Goal: Task Accomplishment & Management: Complete application form

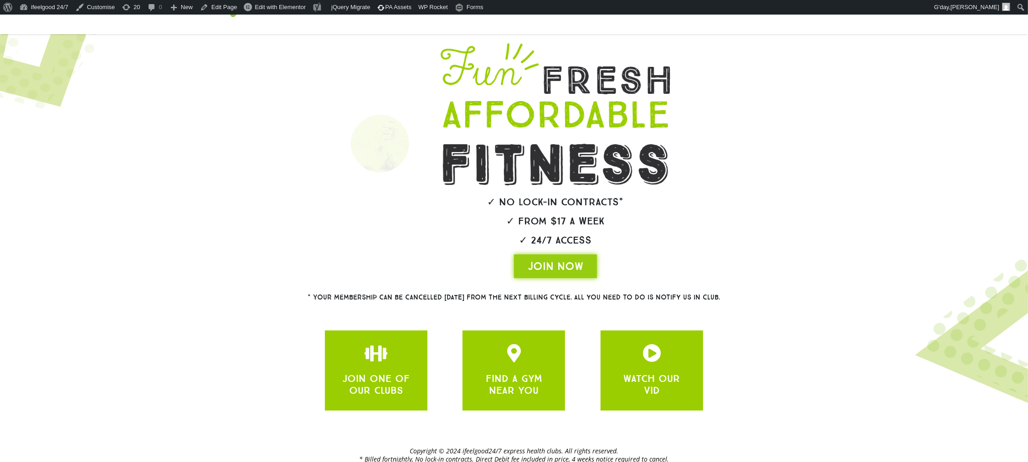
scroll to position [57, 0]
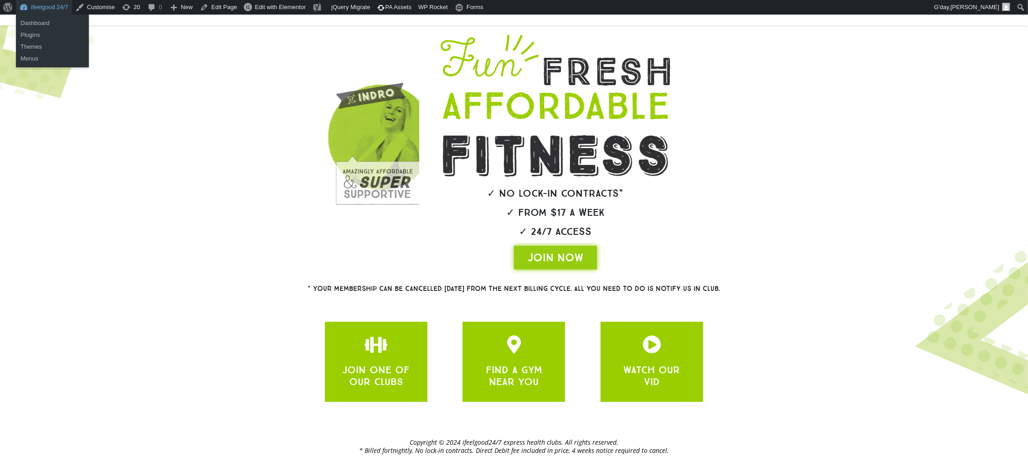
click at [44, 5] on link "ifeelgood 24/7" at bounding box center [44, 7] width 56 height 15
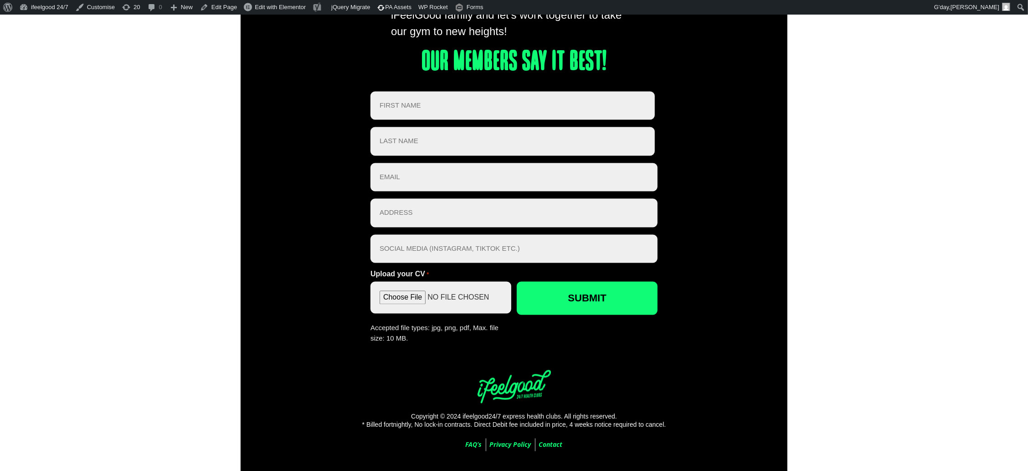
scroll to position [1964, 0]
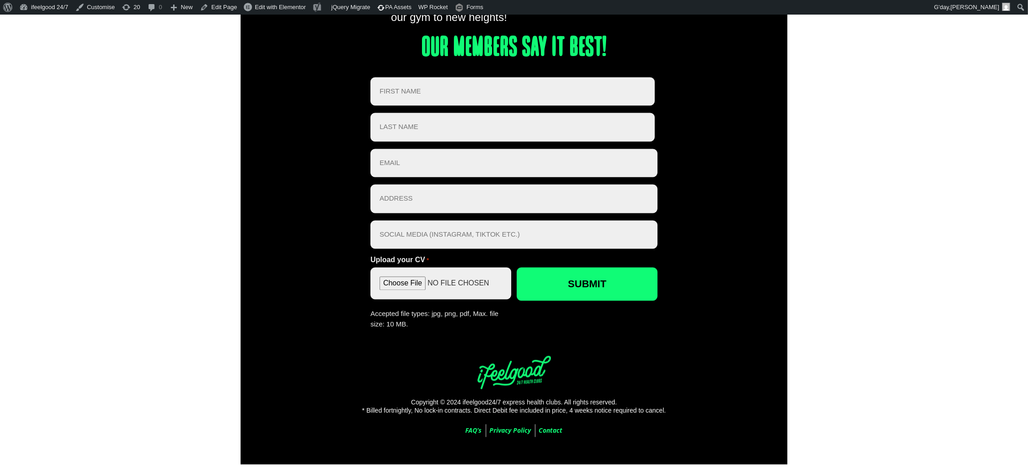
click at [161, 287] on div "Apply Here If you share our love for health and fitness, join our iFeelGood fam…" at bounding box center [514, 188] width 1028 height 606
